Goal: Task Accomplishment & Management: Use online tool/utility

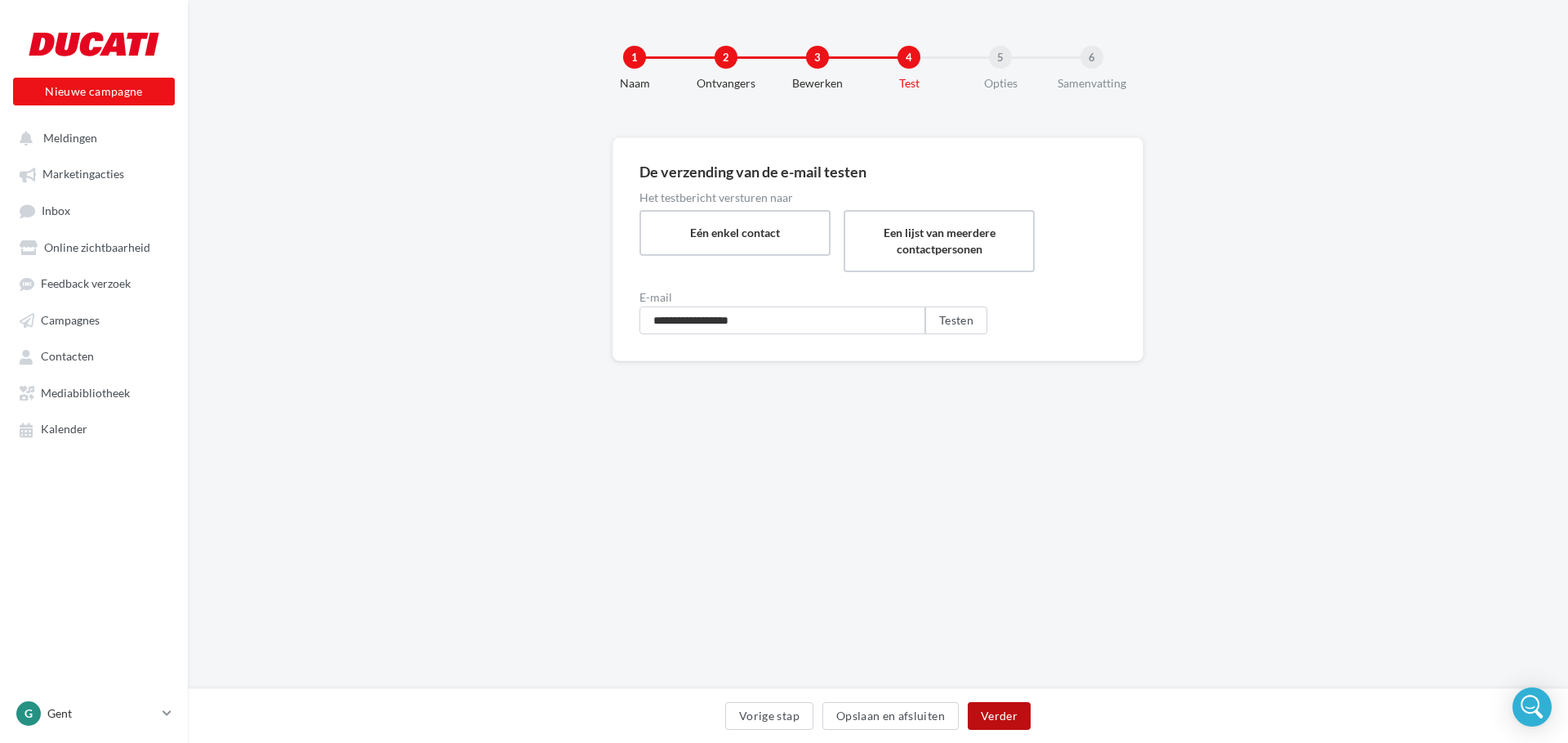
scroll to position [0, 26]
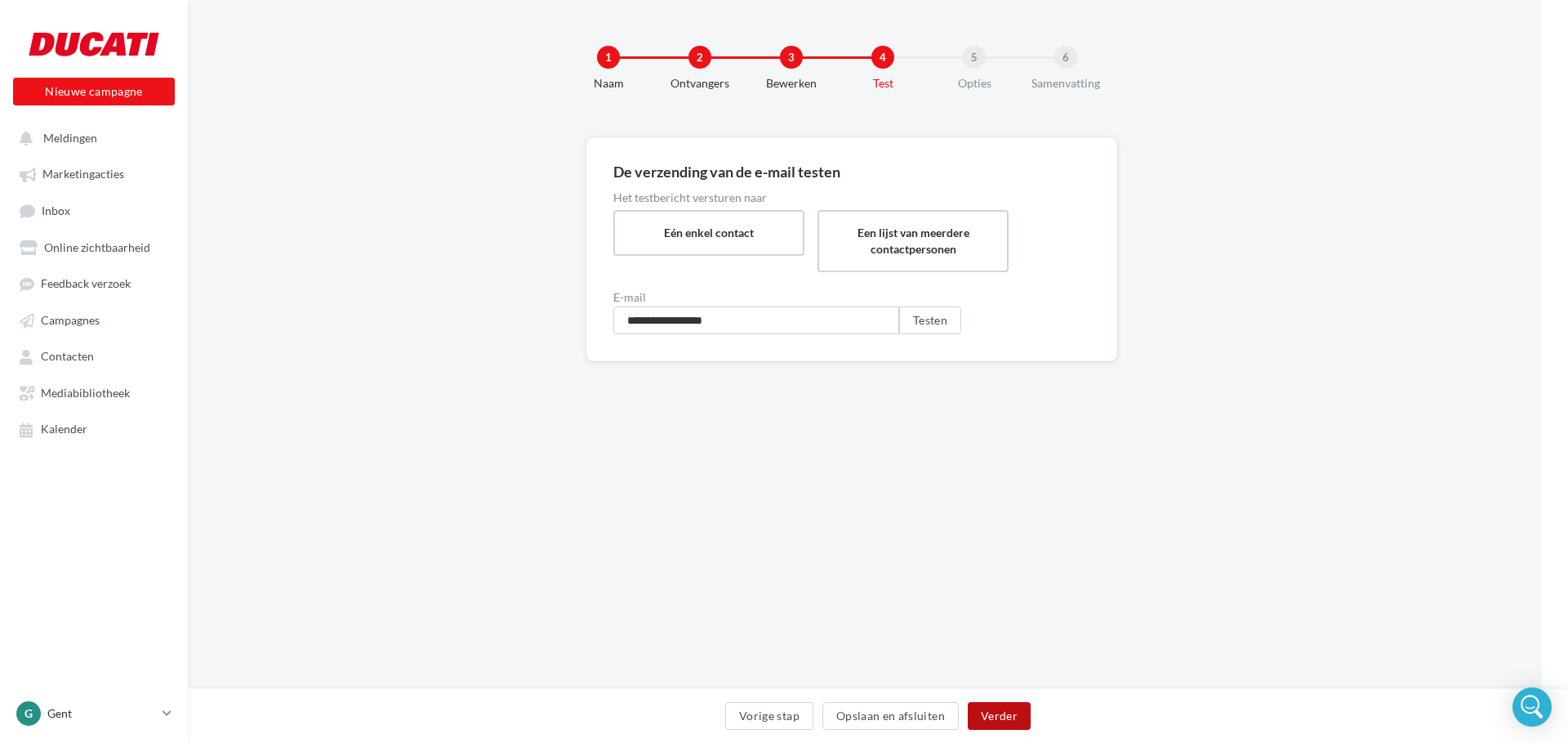
click at [988, 713] on button "Verder" at bounding box center [999, 716] width 63 height 28
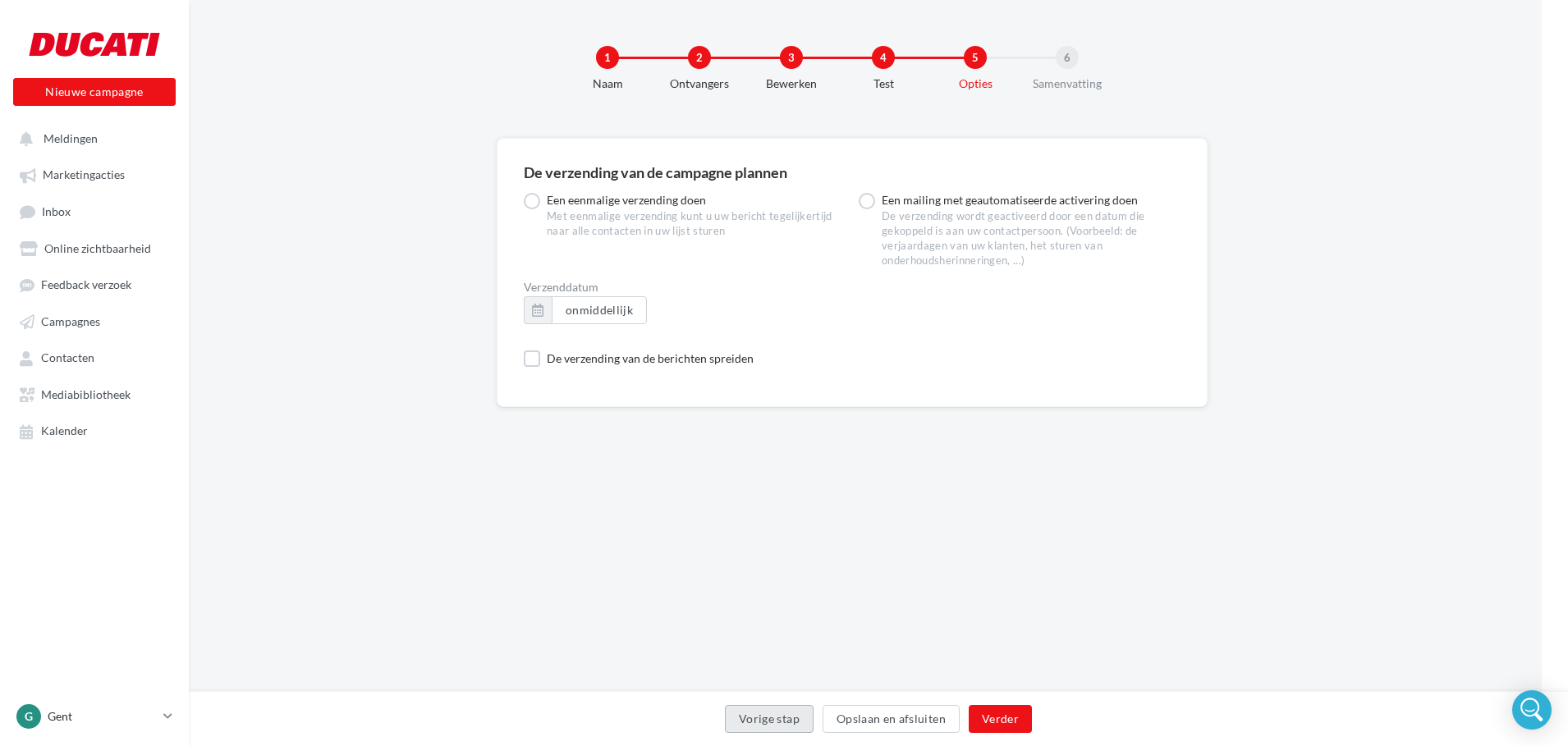
click at [766, 721] on button "Vorige stap" at bounding box center [769, 719] width 89 height 28
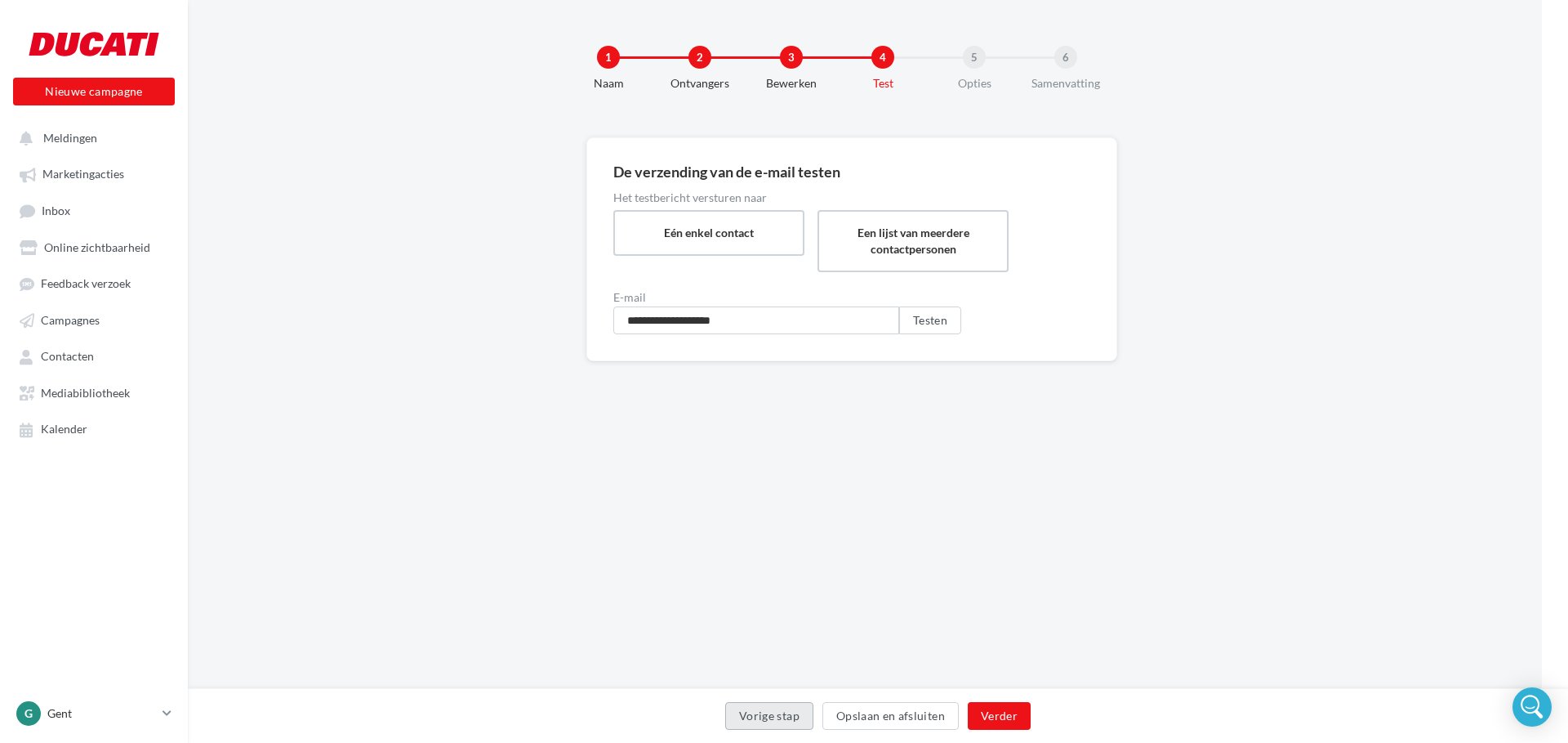
click at [762, 718] on button "Vorige stap" at bounding box center [769, 716] width 88 height 28
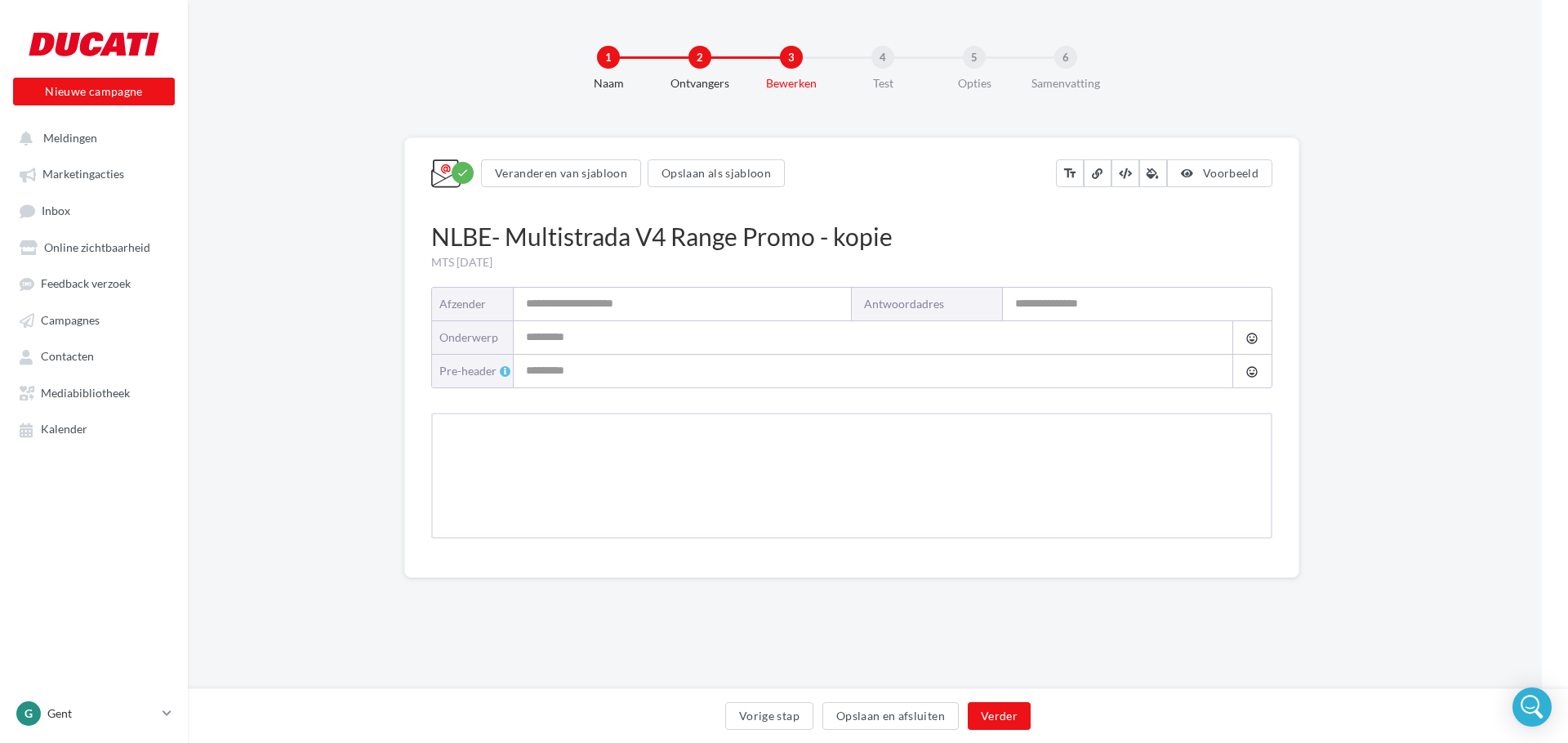
type input "**********"
click at [762, 718] on button "Vorige stap" at bounding box center [769, 716] width 88 height 28
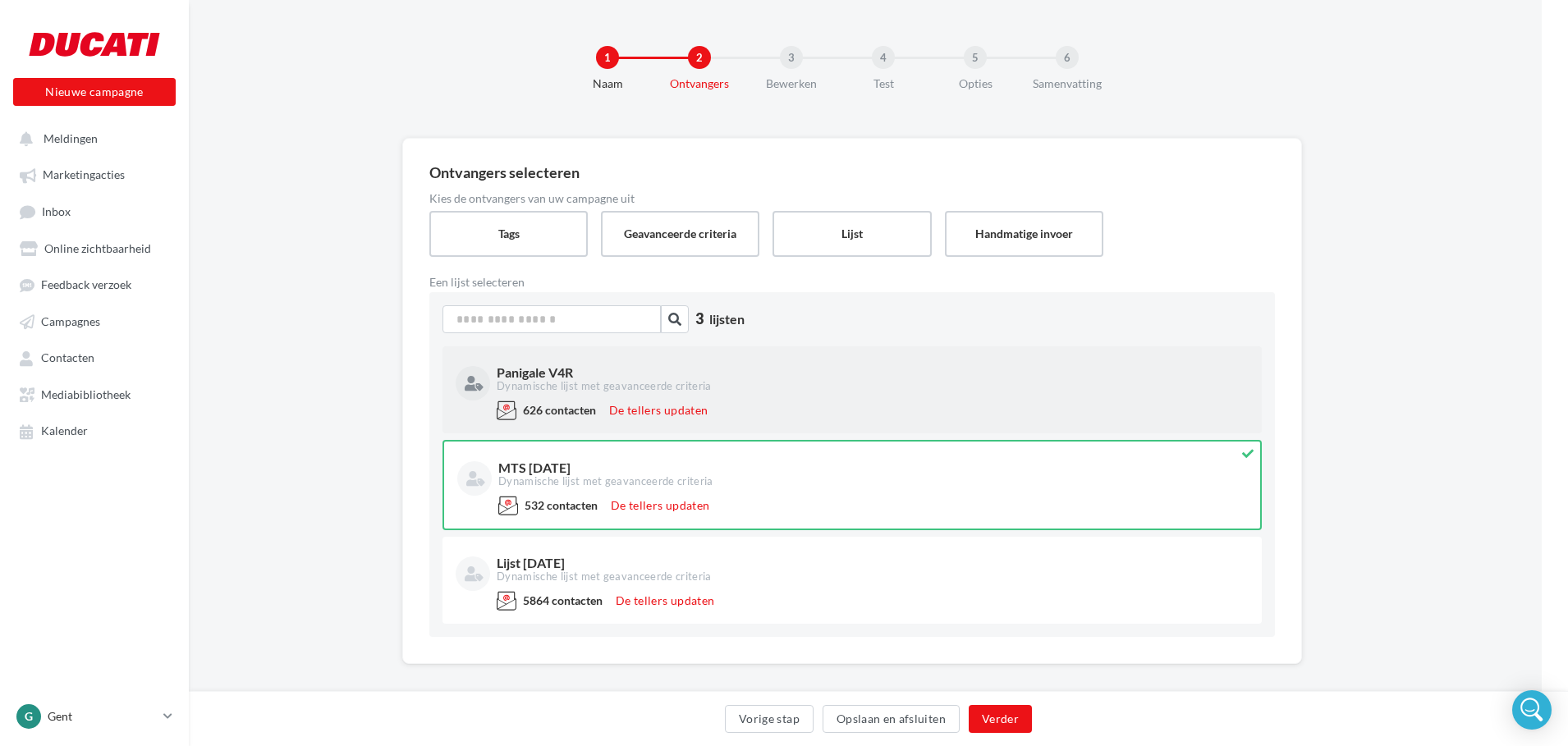
click at [532, 370] on div "Panigale V4R" at bounding box center [871, 372] width 749 height 13
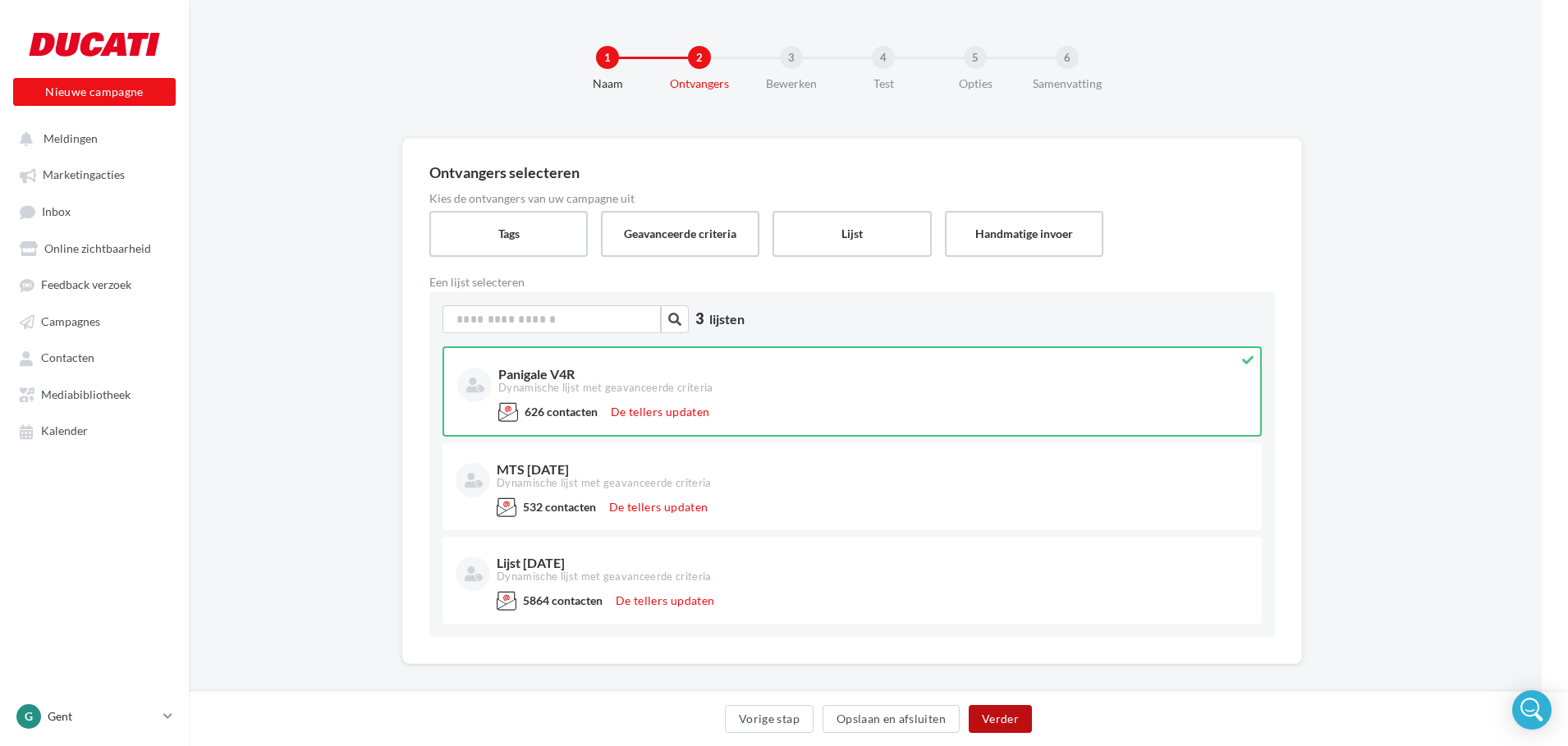
click at [994, 720] on button "Verder" at bounding box center [1000, 719] width 63 height 28
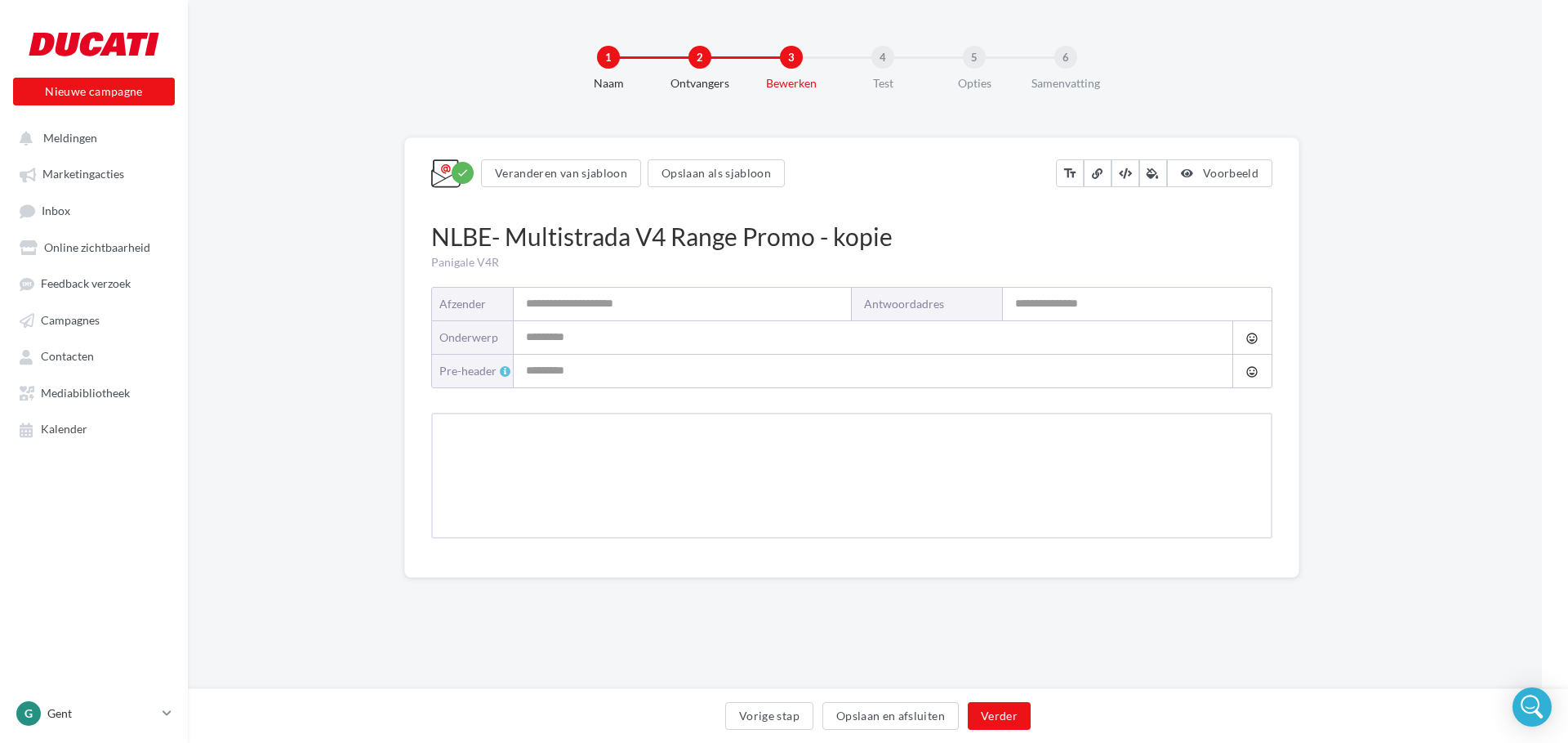
type input "**********"
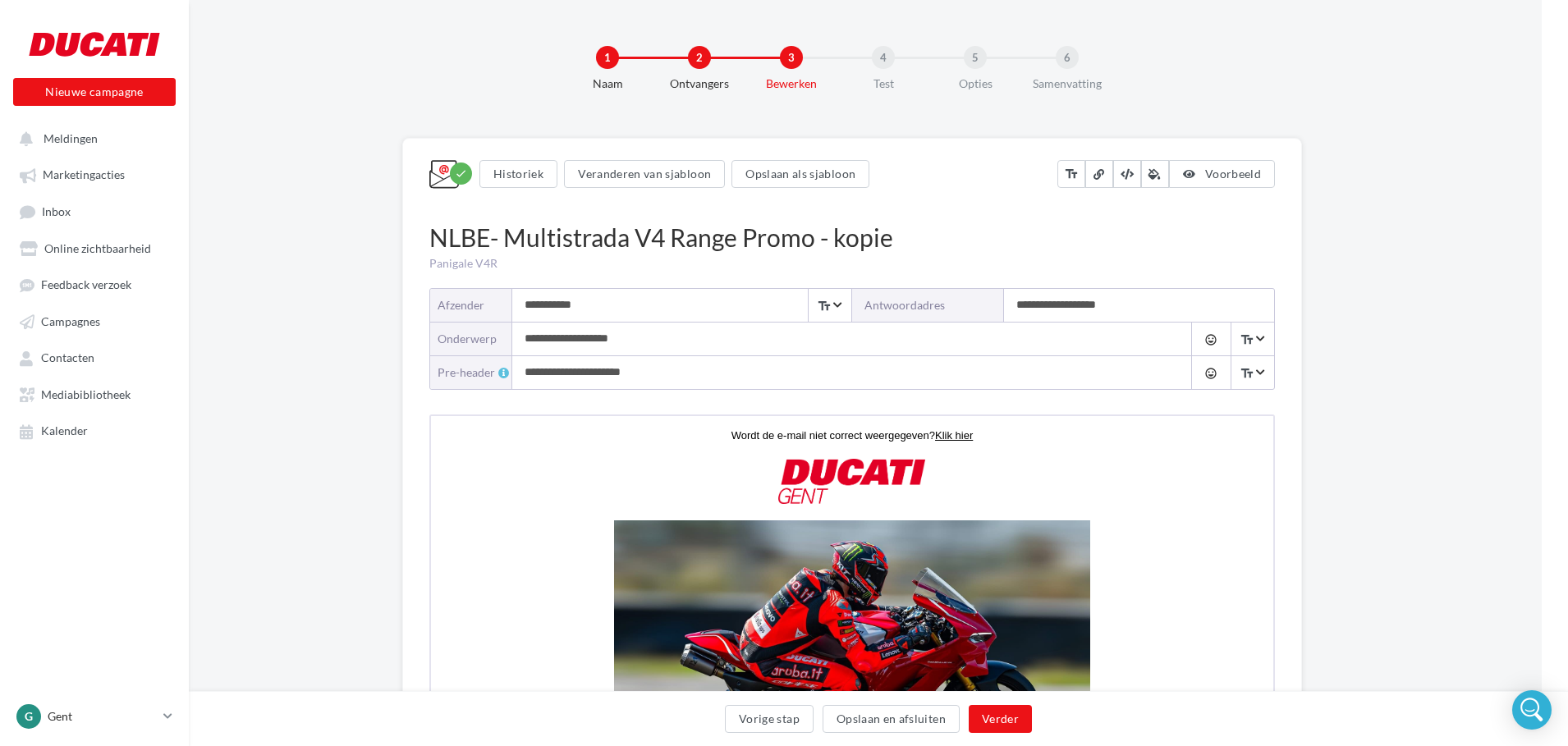
click at [891, 243] on div "NLBE- Multistrada V4 Range Promo - kopie" at bounding box center [852, 238] width 845 height 35
click at [917, 227] on div "NLBE- Multistrada V4 Range Promo - kopie" at bounding box center [852, 238] width 845 height 35
click at [645, 232] on div "NLBE- Multistrada V4 Range Promo - kopie" at bounding box center [852, 238] width 845 height 35
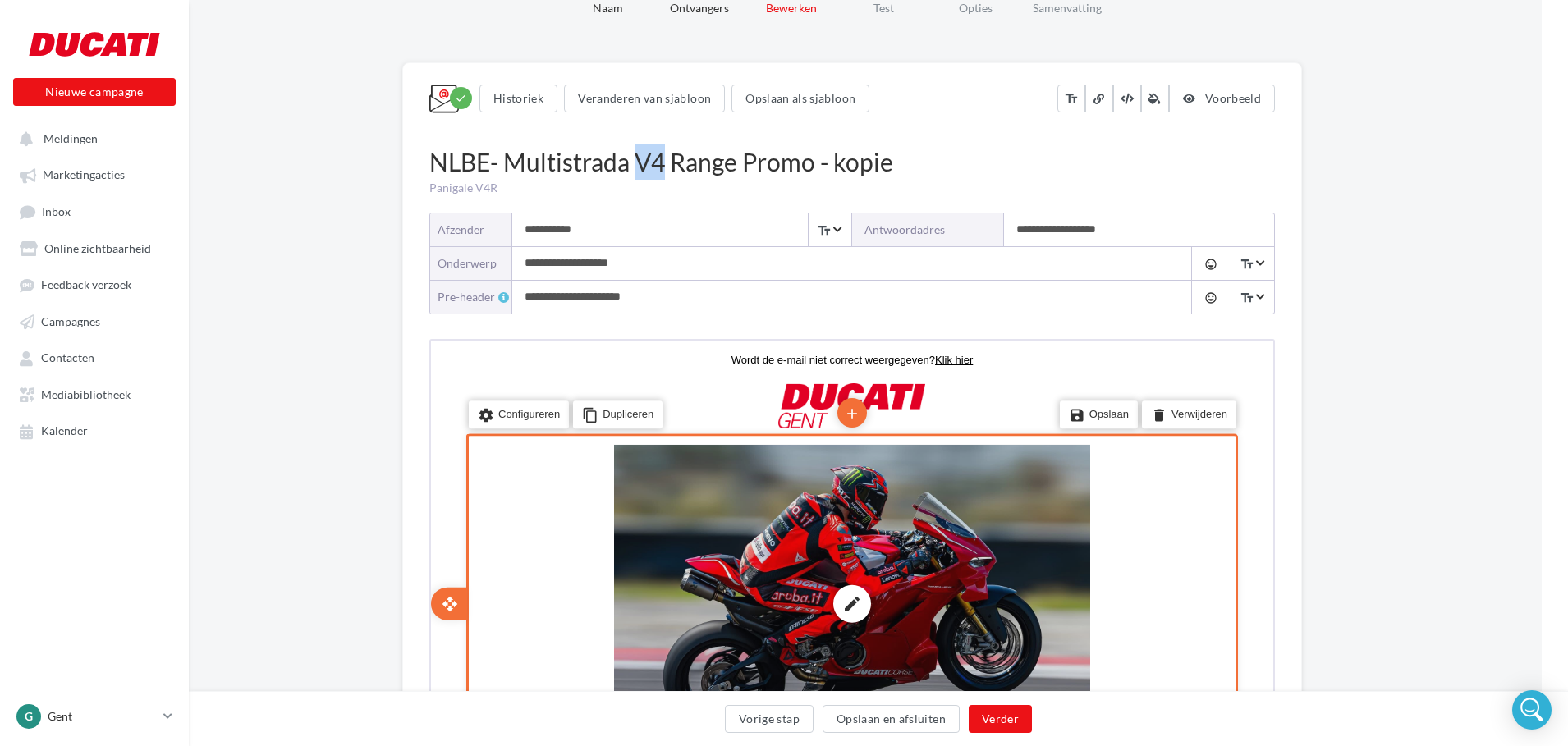
scroll to position [76, 26]
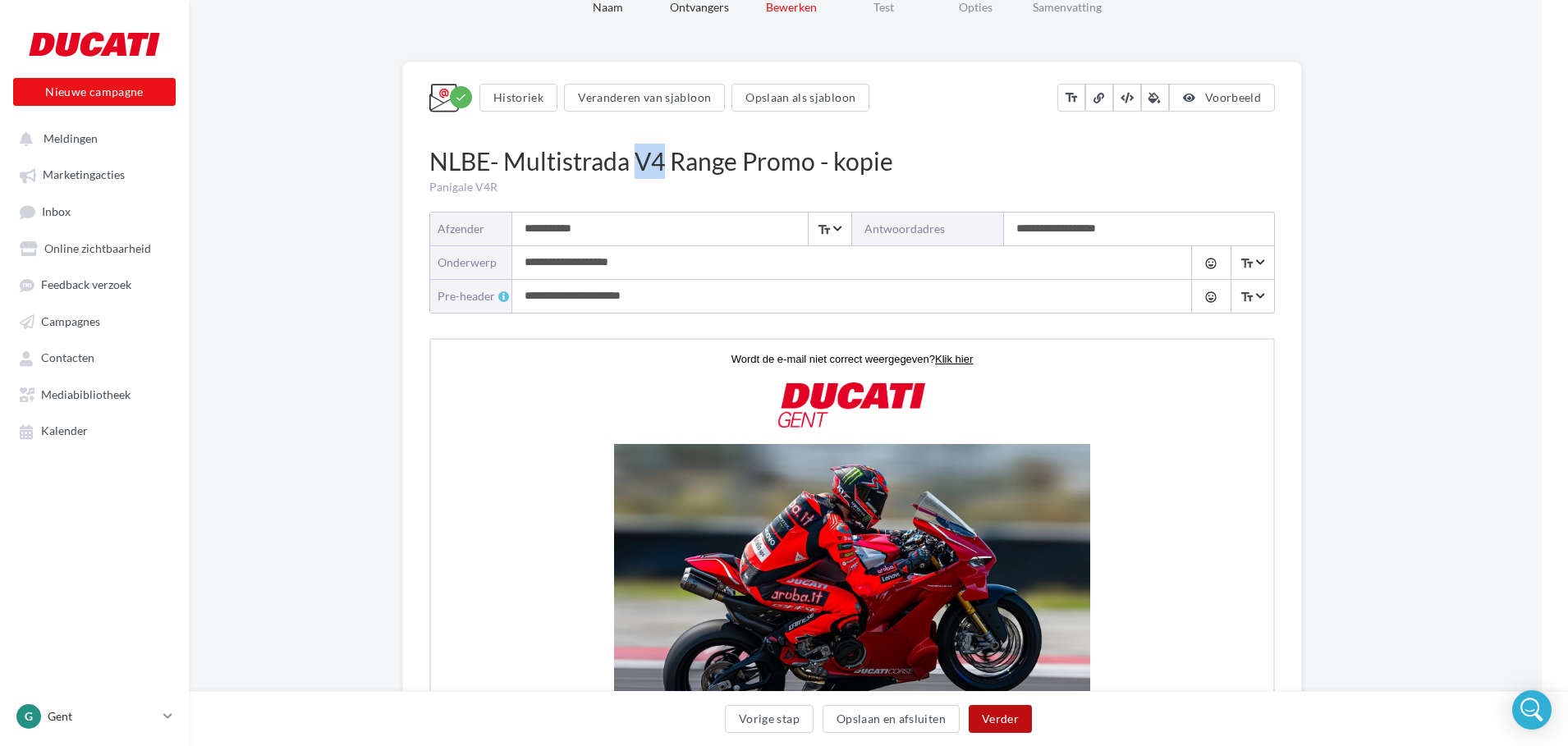
click at [1002, 721] on button "Verder" at bounding box center [1000, 719] width 63 height 28
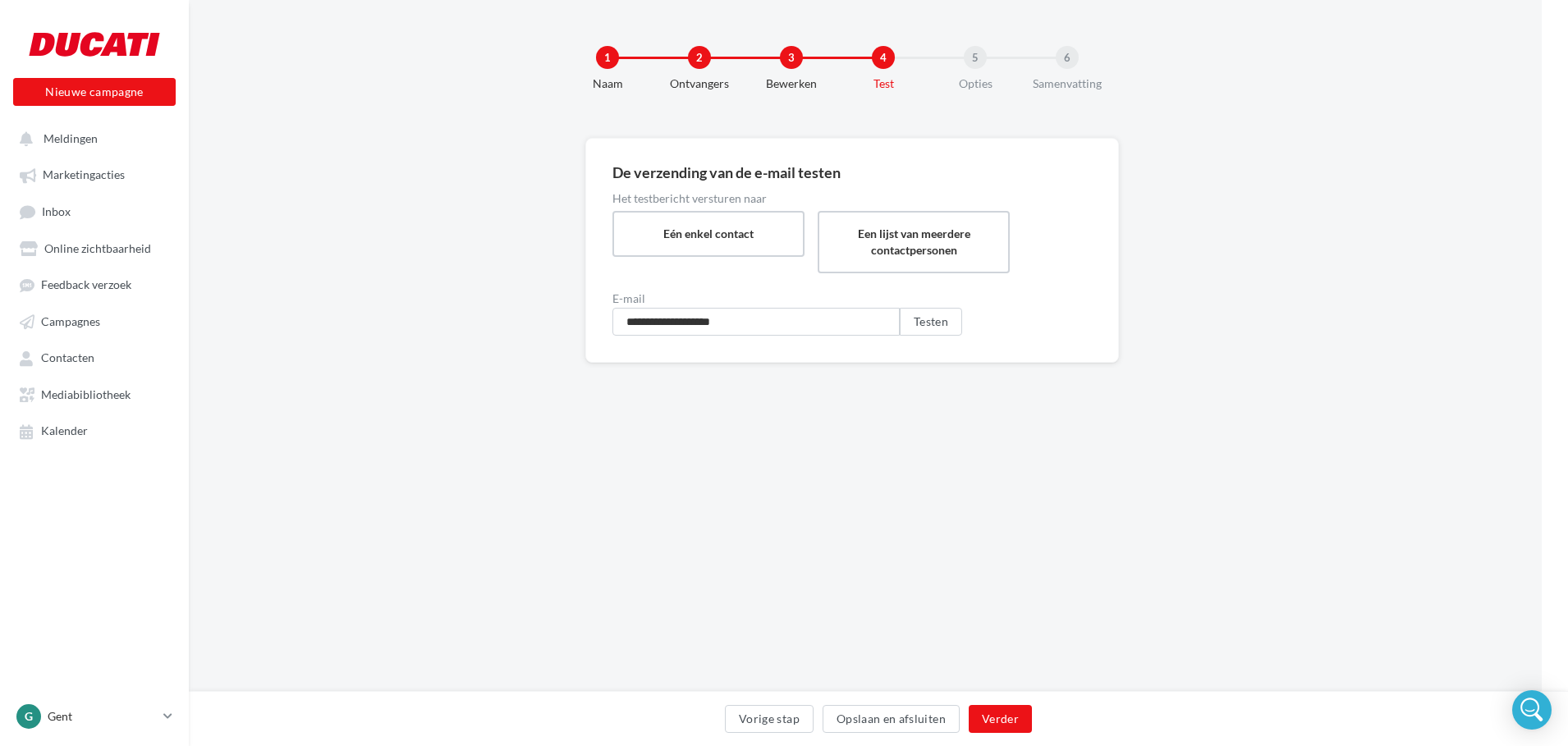
scroll to position [0, 26]
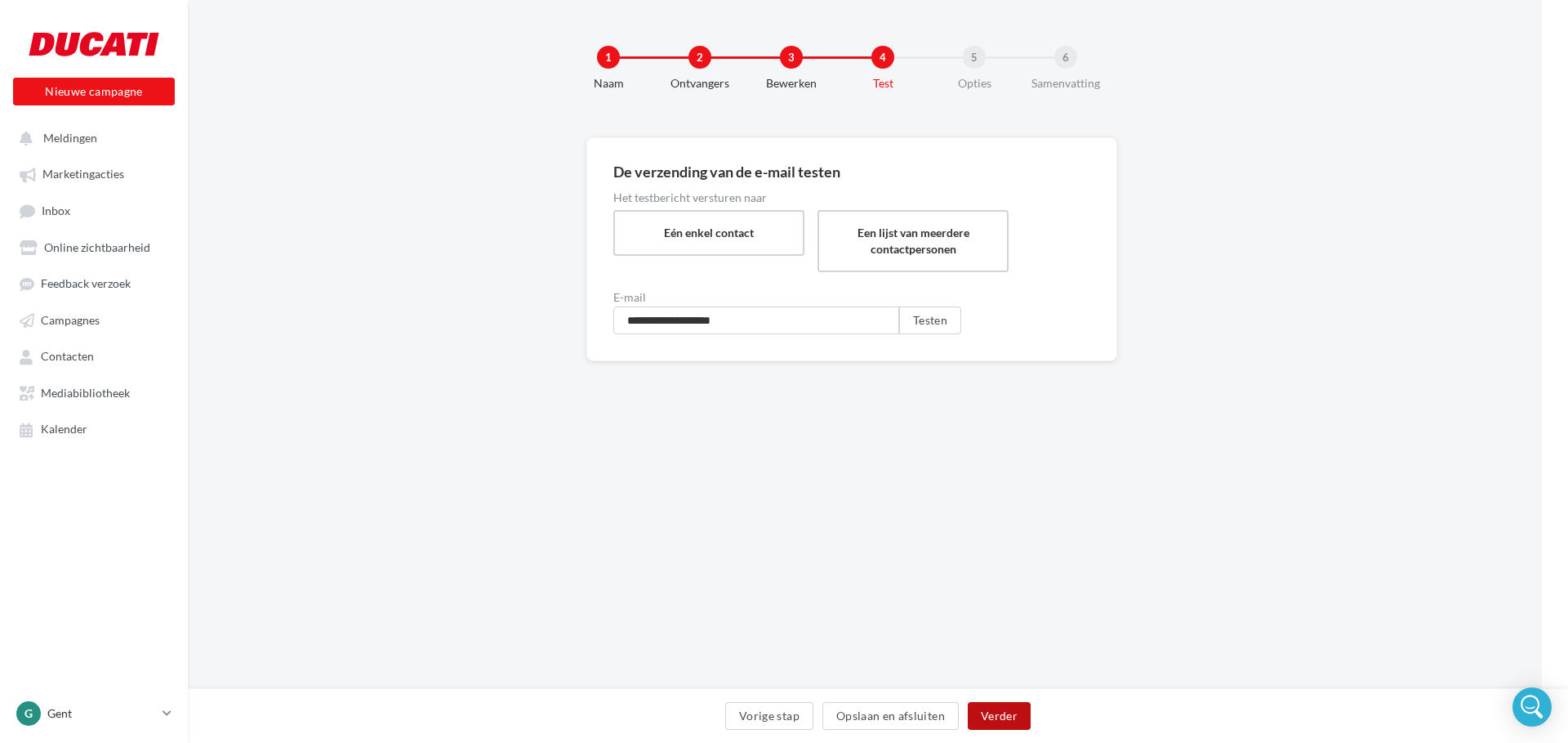
click at [979, 719] on button "Verder" at bounding box center [999, 716] width 63 height 28
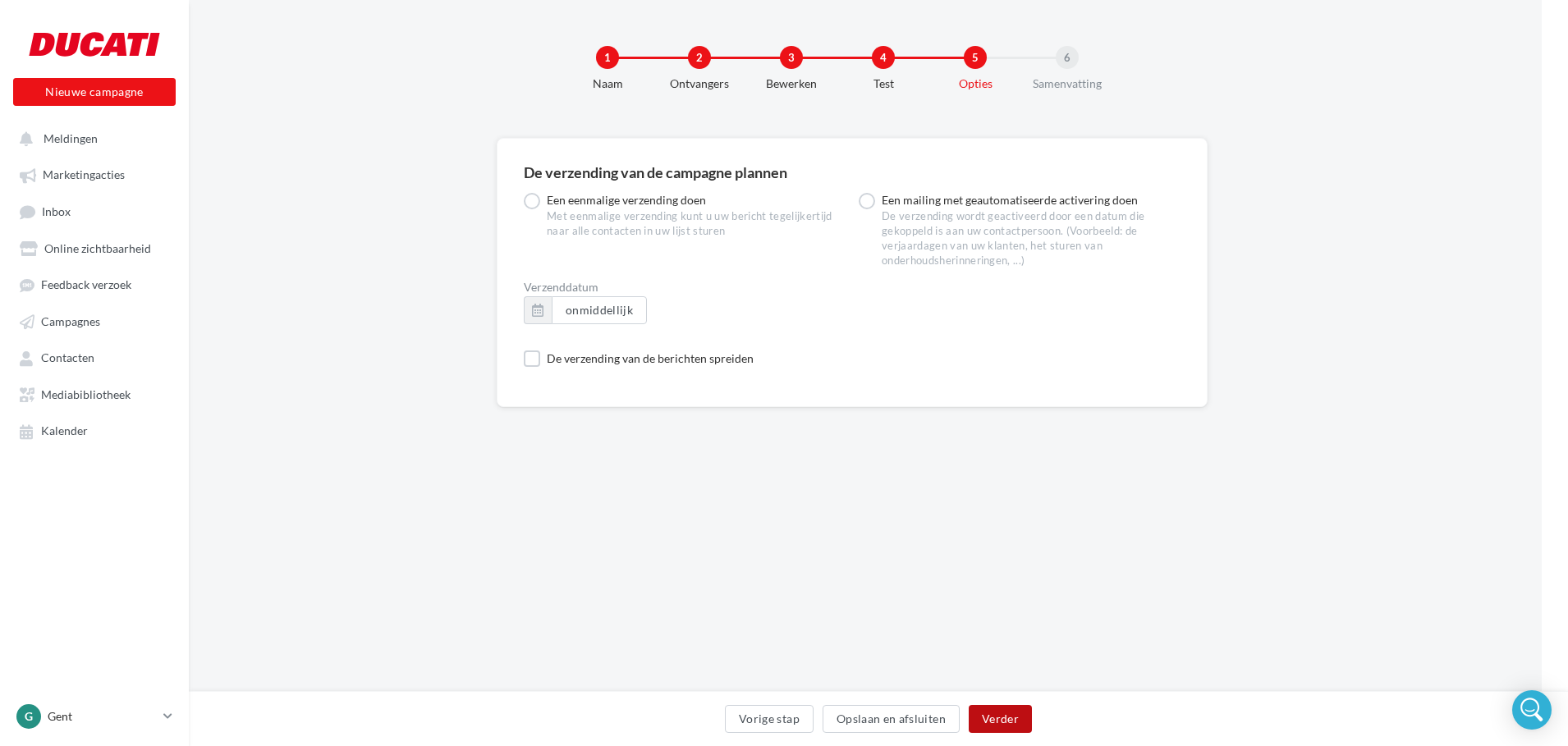
click at [984, 721] on button "Verder" at bounding box center [1000, 719] width 63 height 28
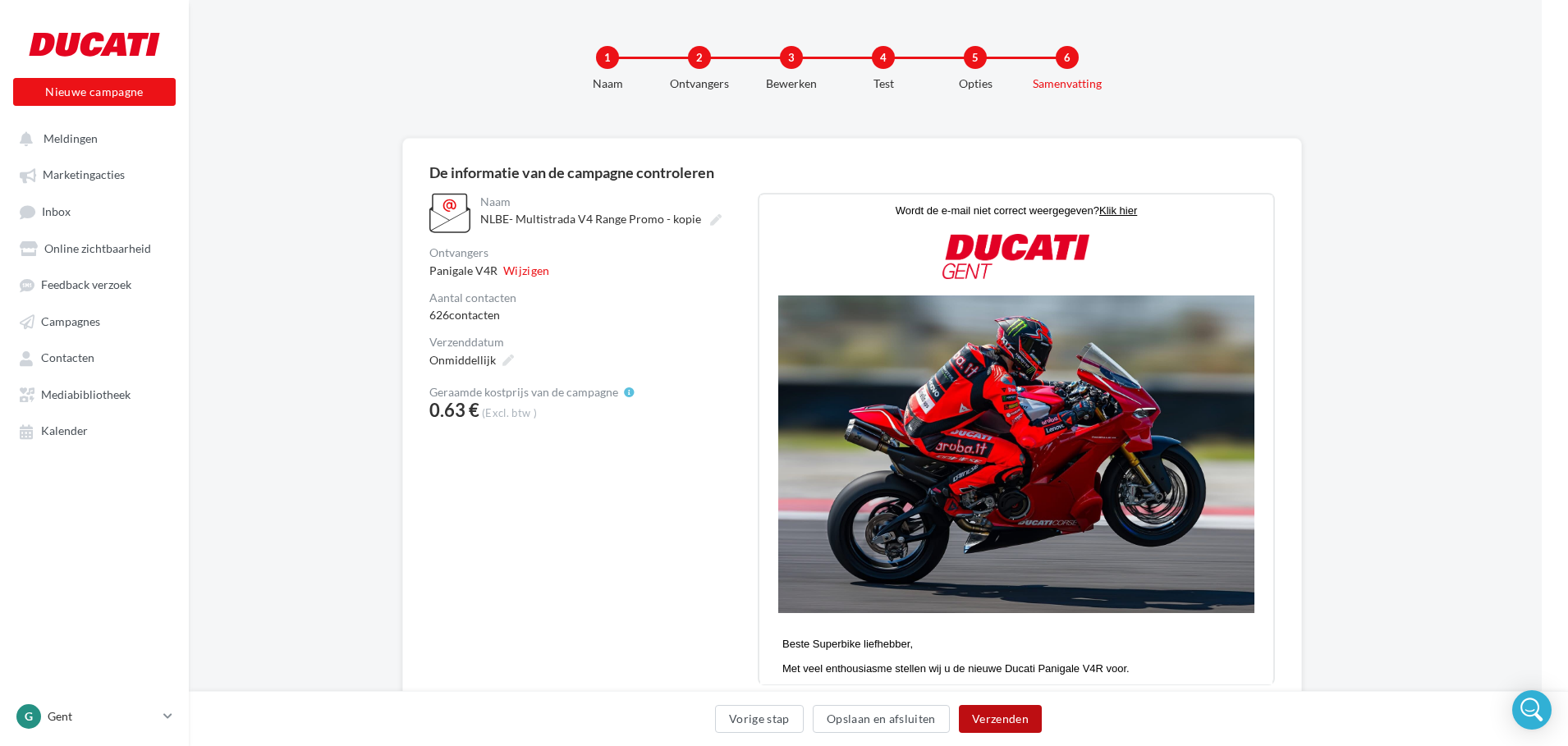
click at [983, 725] on button "Verzenden" at bounding box center [1000, 719] width 83 height 28
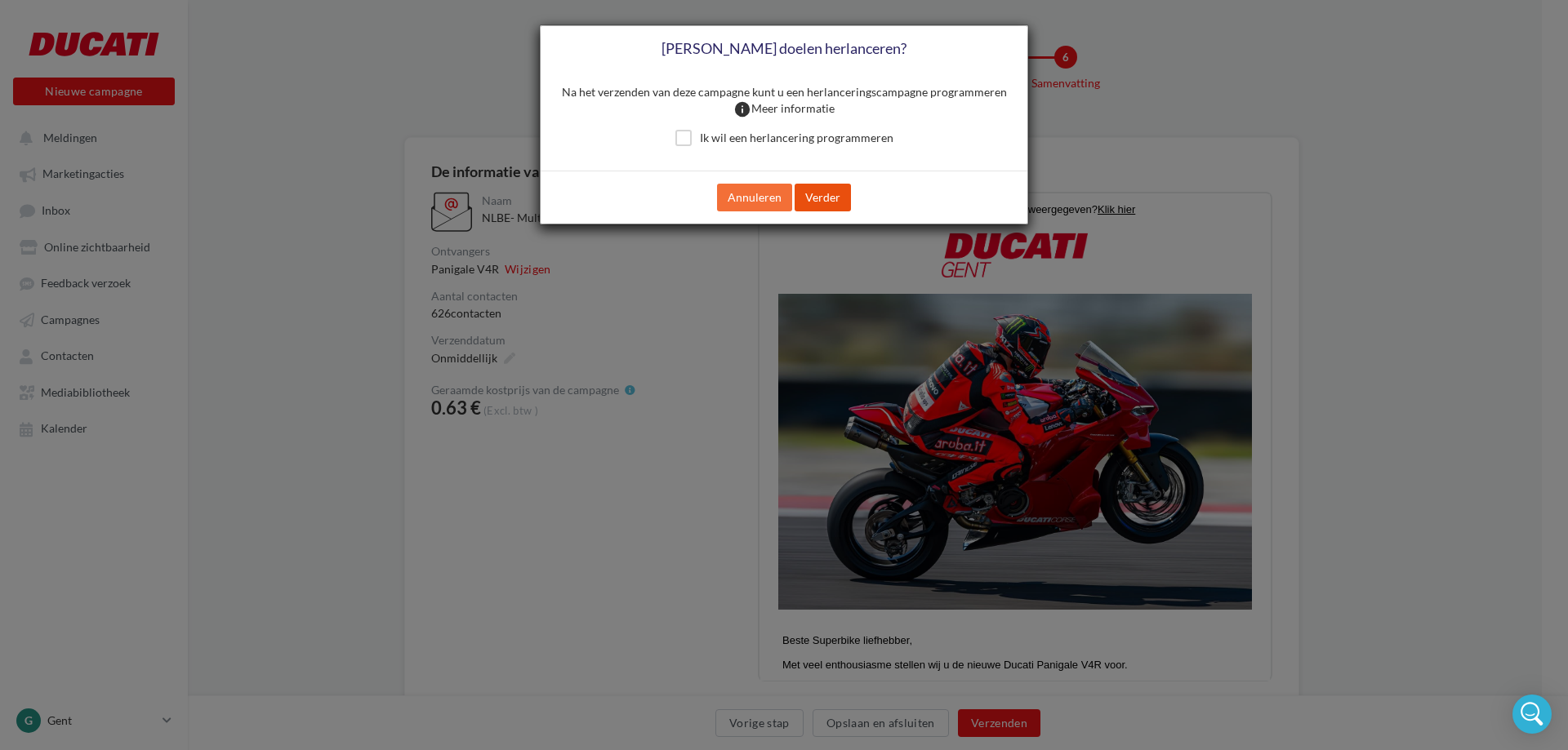
click at [814, 203] on button "Verder" at bounding box center [823, 197] width 57 height 28
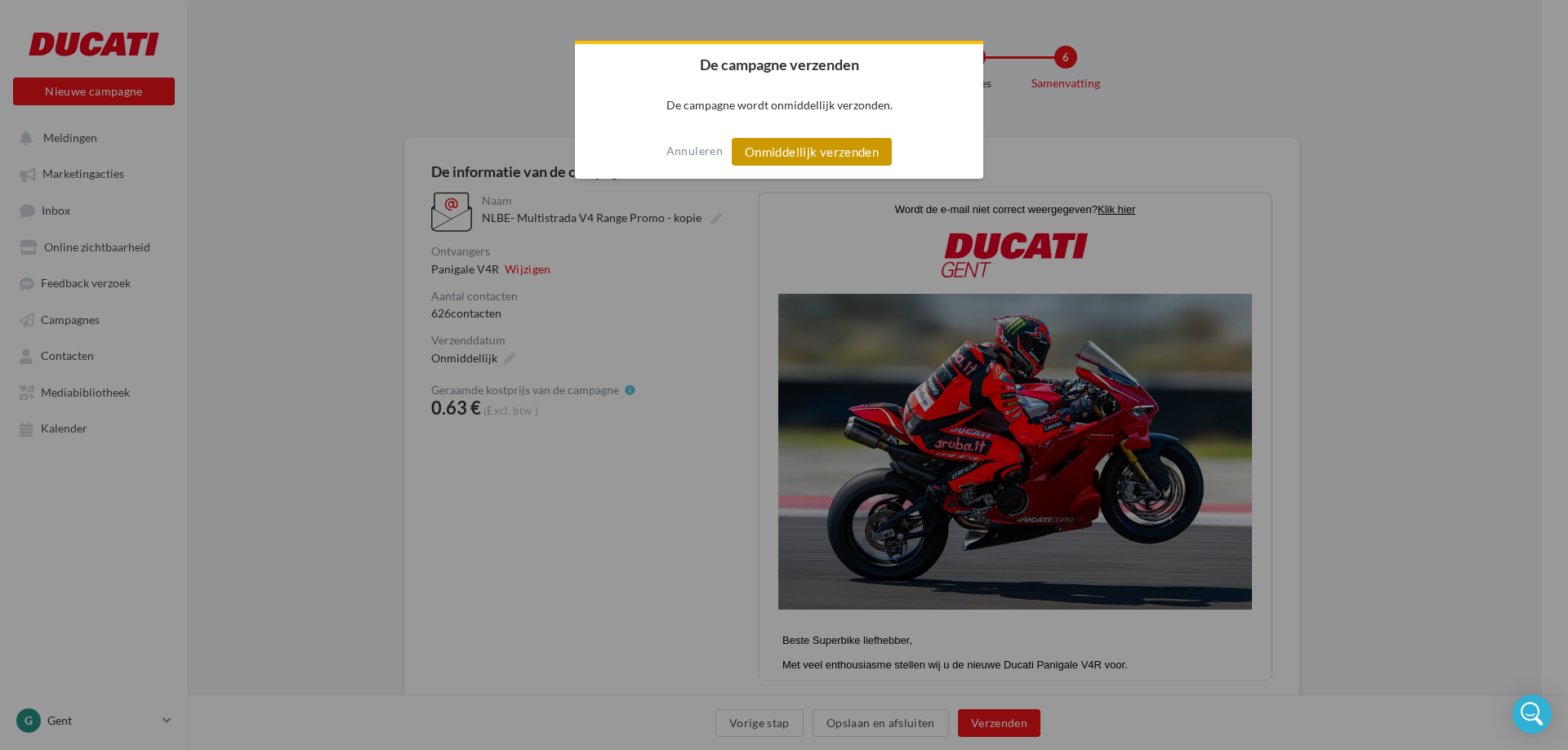
click at [775, 160] on button "Onmiddellijk verzenden" at bounding box center [812, 152] width 160 height 28
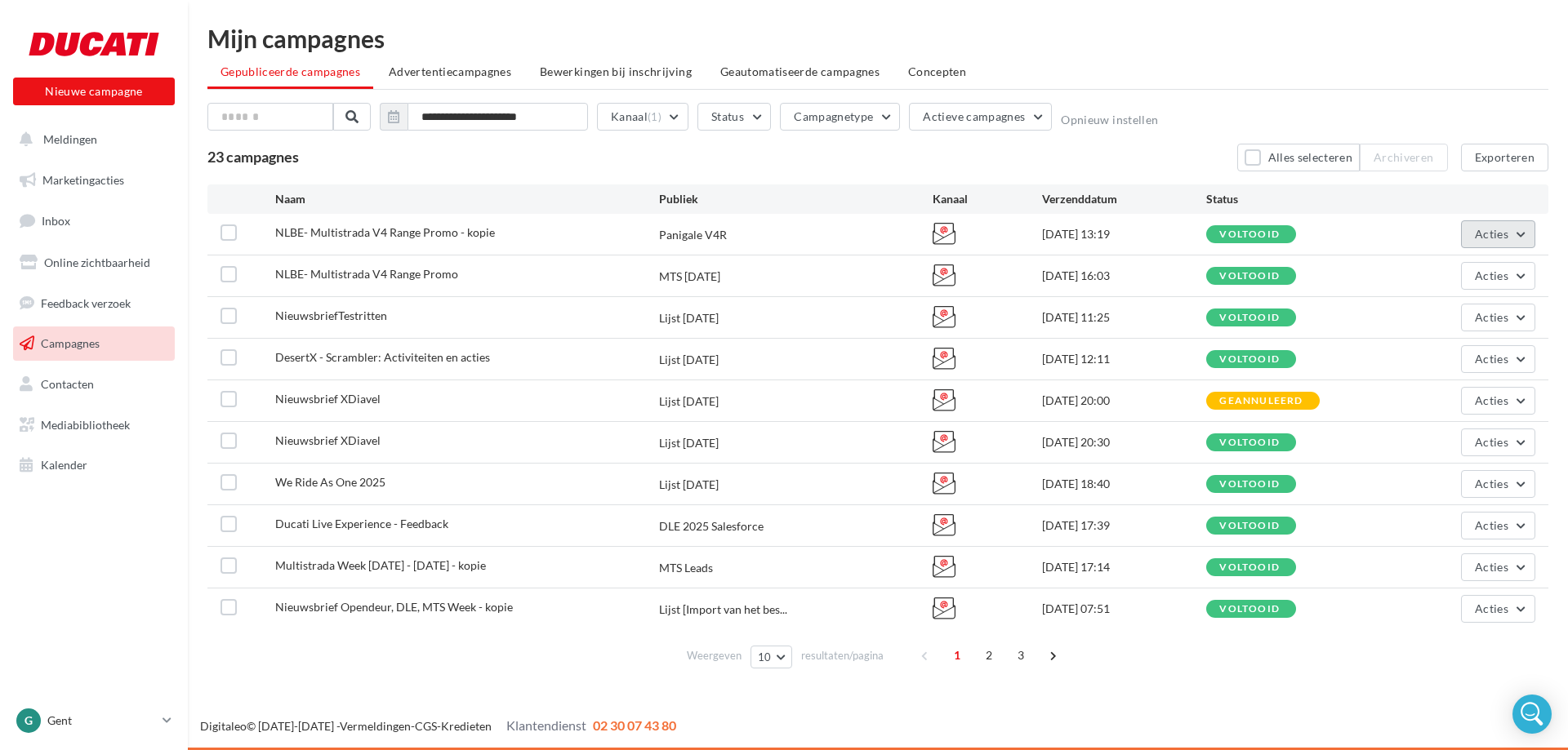
click at [1517, 240] on button "Acties" at bounding box center [1498, 234] width 74 height 28
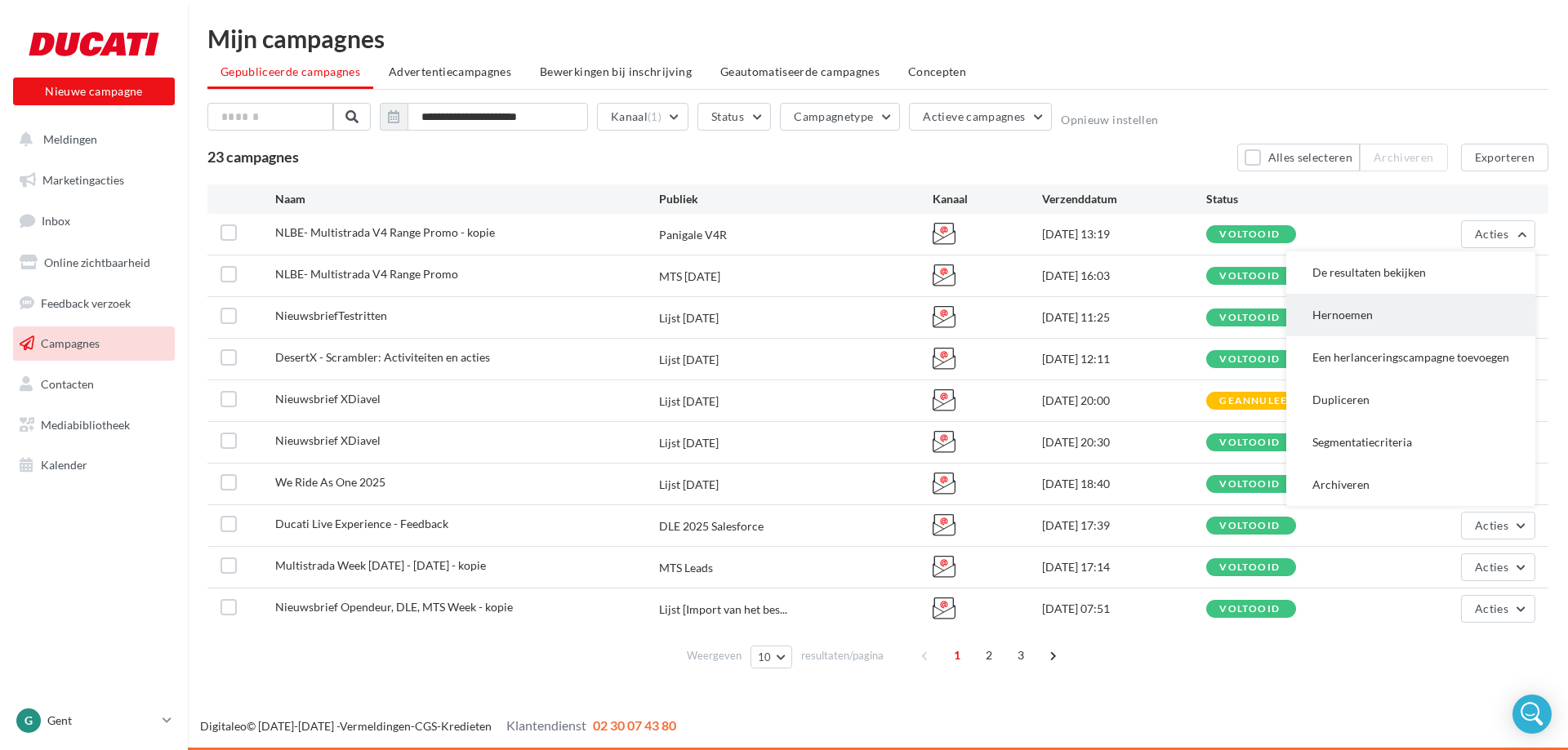
click at [1341, 318] on button "Hernoemen" at bounding box center [1411, 315] width 249 height 43
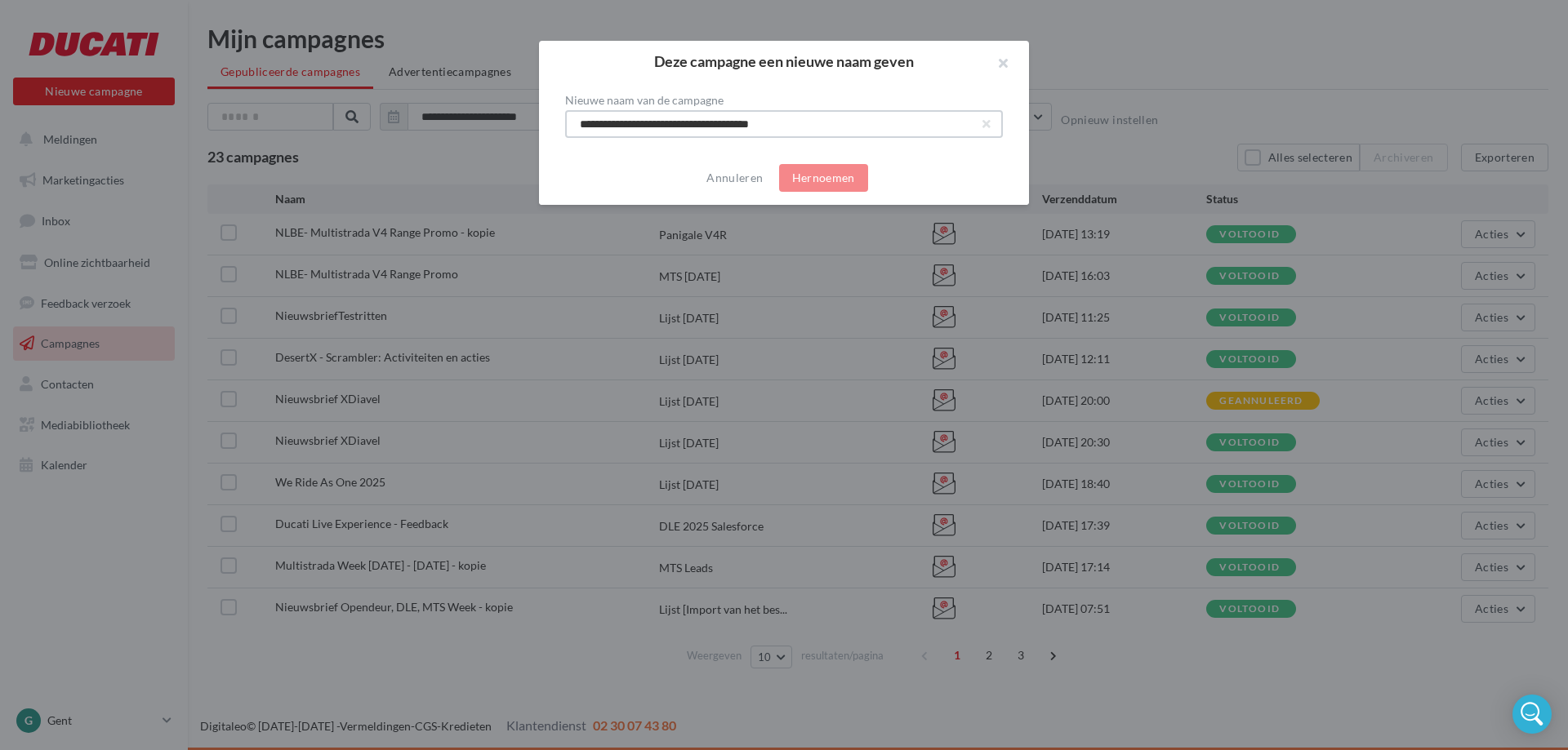
drag, startPoint x: 835, startPoint y: 123, endPoint x: 822, endPoint y: 129, distance: 14.3
click at [822, 129] on input "**********" at bounding box center [784, 124] width 438 height 28
drag, startPoint x: 806, startPoint y: 130, endPoint x: 556, endPoint y: 120, distance: 250.2
click at [556, 120] on div "**********" at bounding box center [784, 116] width 490 height 69
type input "**********"
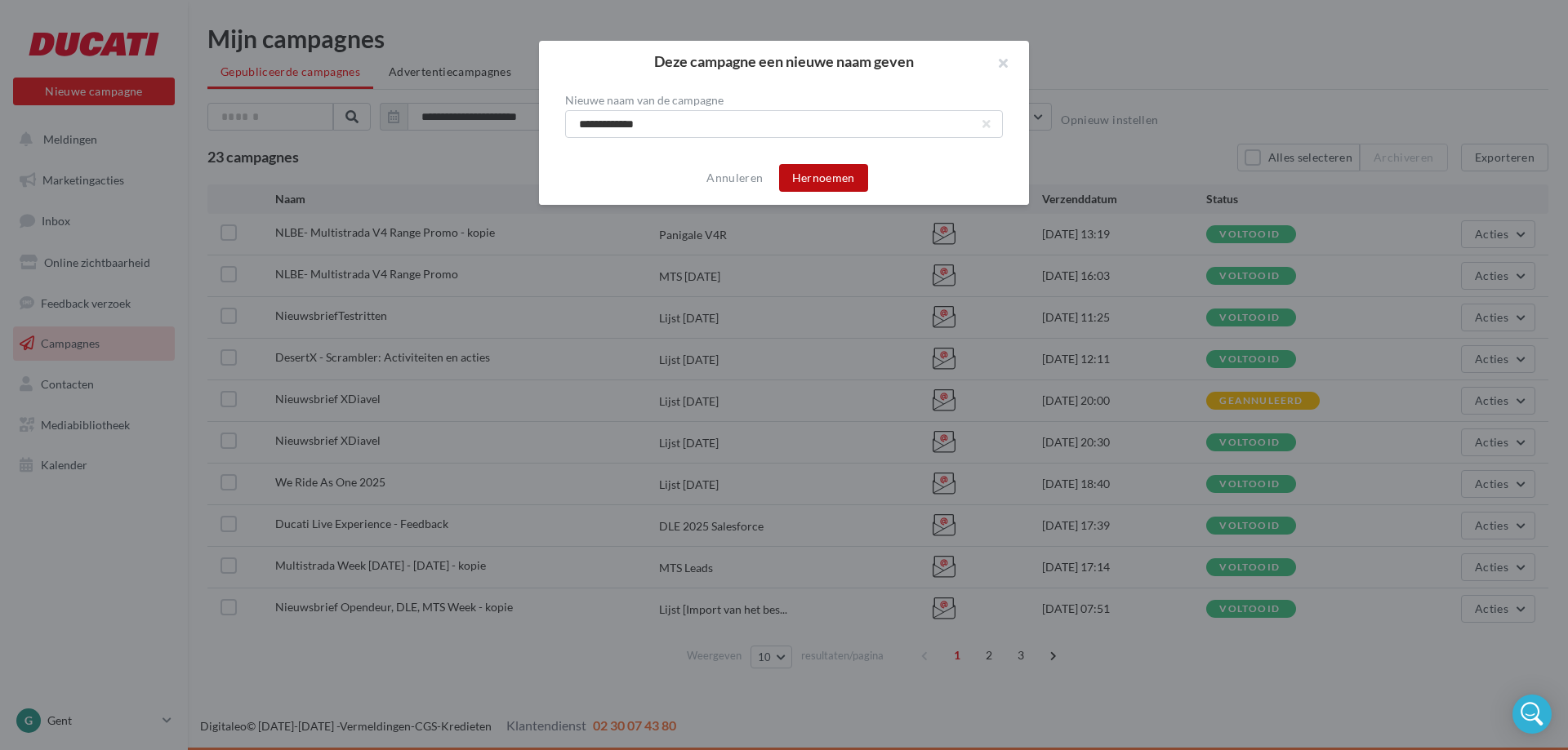
click at [816, 182] on button "Hernoemen" at bounding box center [824, 178] width 89 height 28
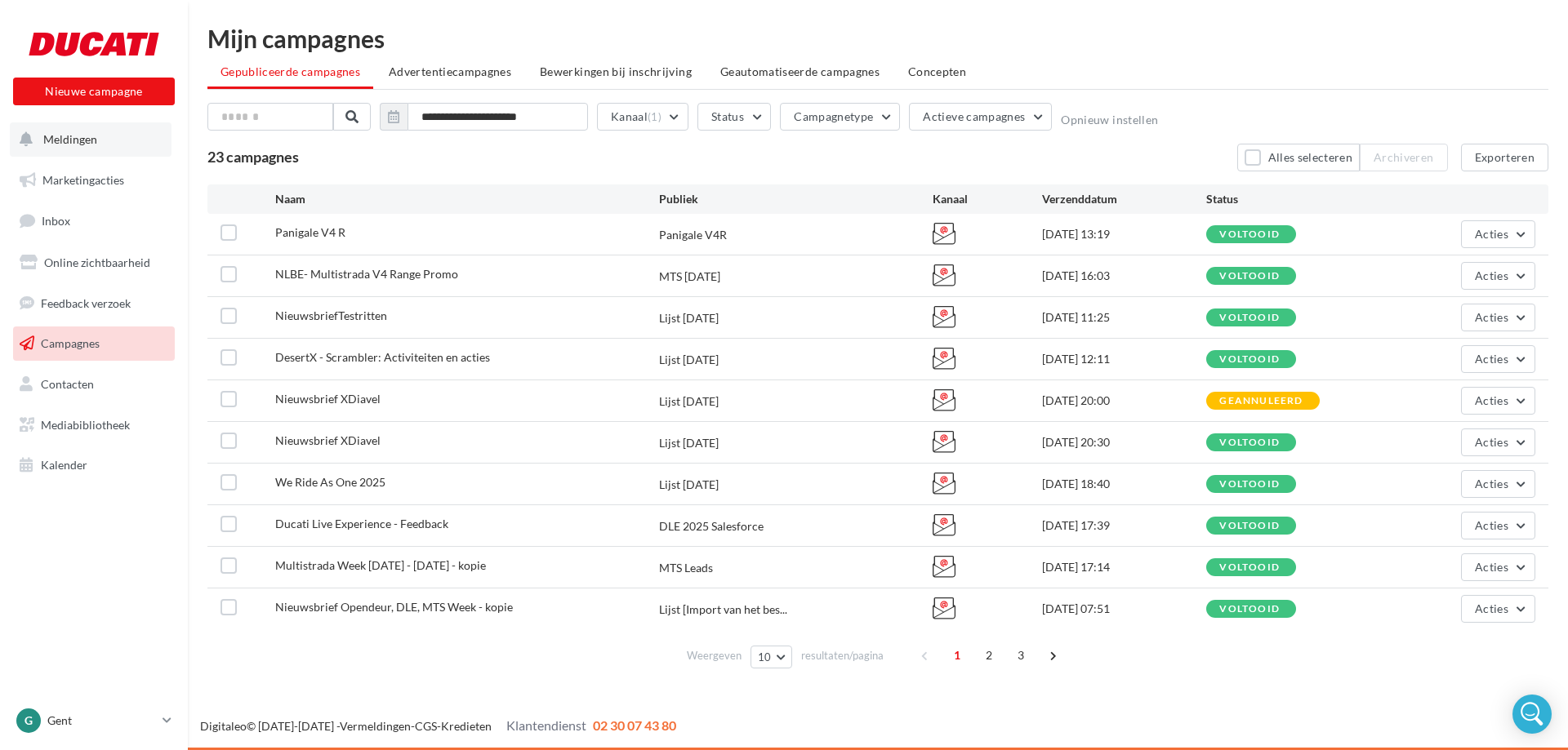
click at [84, 151] on button "Meldingen" at bounding box center [90, 139] width 162 height 34
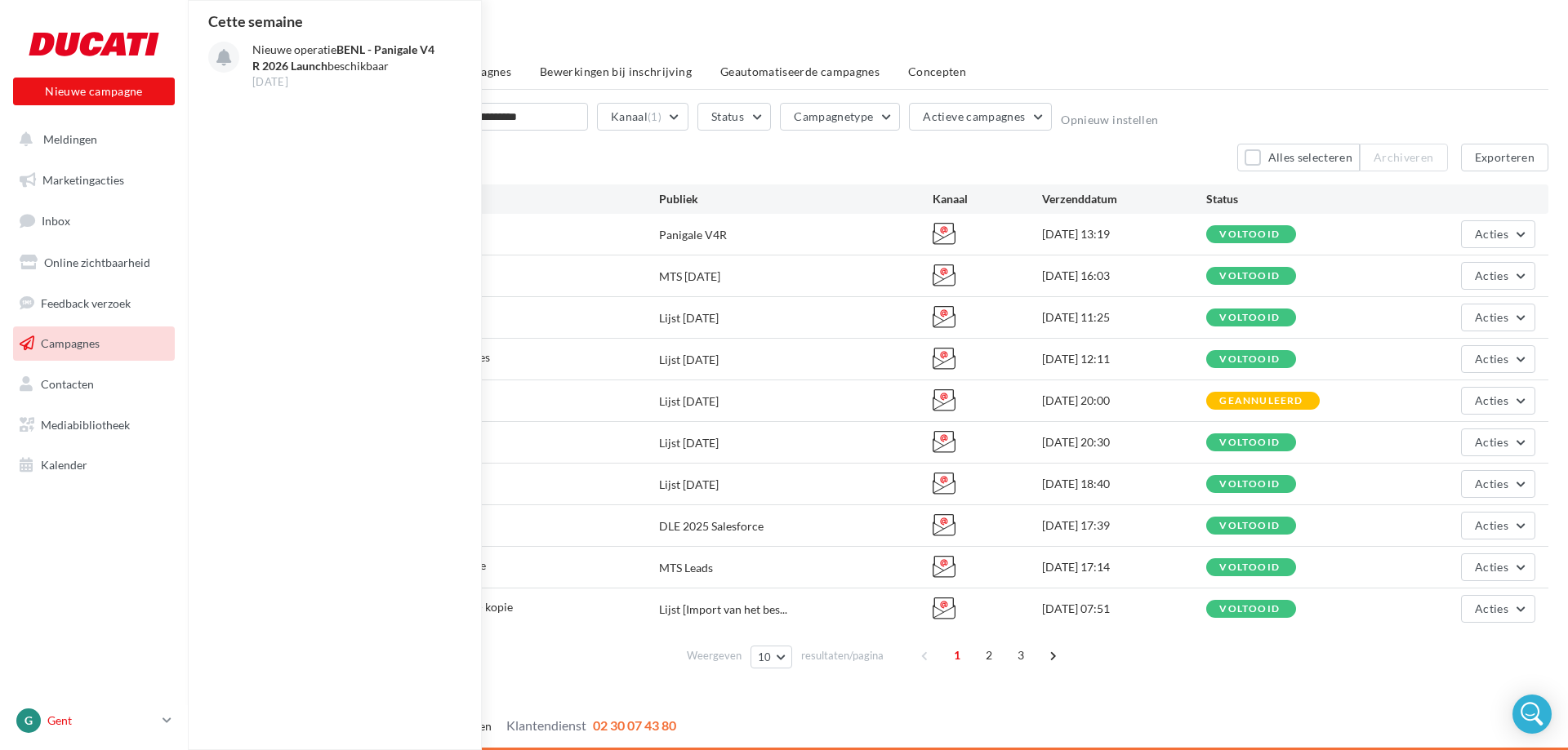
click at [159, 721] on link "G Gent duc-eke-mdec" at bounding box center [93, 721] width 162 height 31
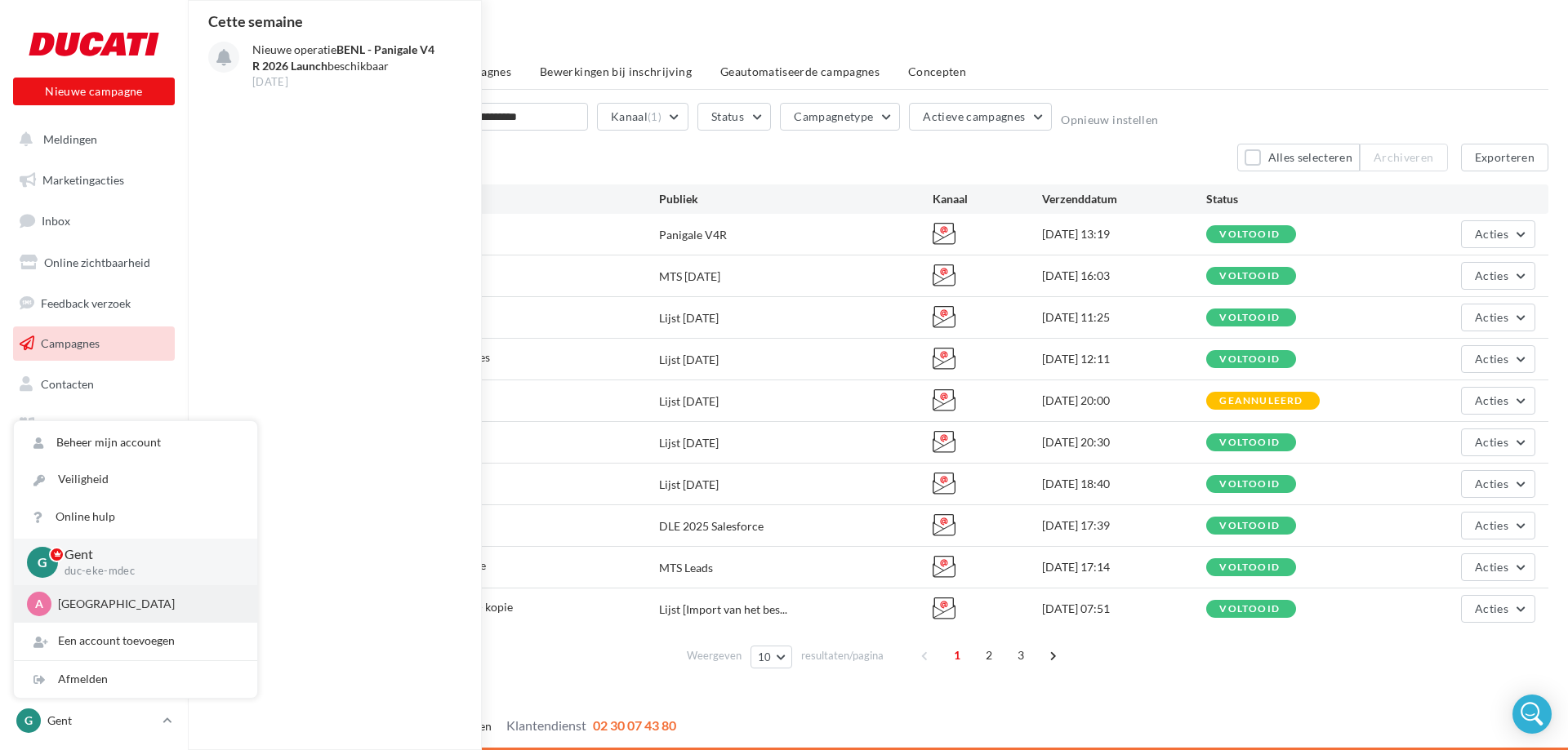
click at [87, 606] on p "[GEOGRAPHIC_DATA]" at bounding box center [148, 604] width 180 height 17
